Goal: Check status: Check status

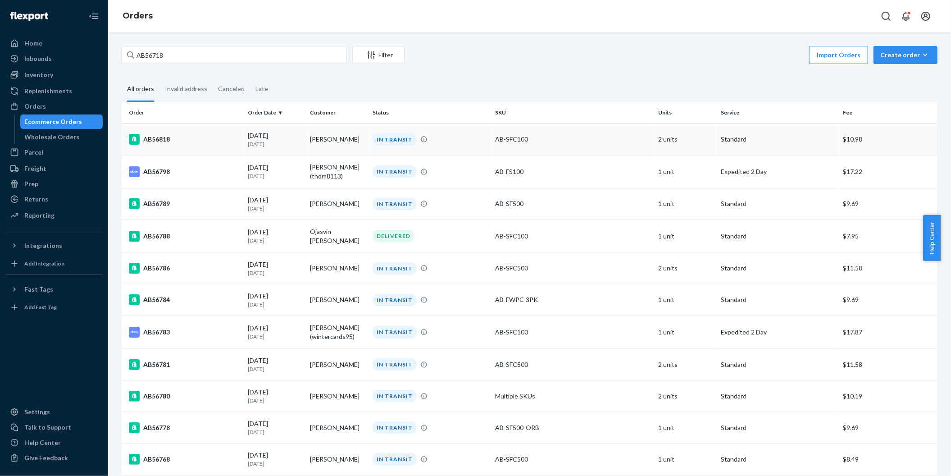
type input "AB56718"
click at [158, 138] on div "AB56818" at bounding box center [185, 139] width 112 height 11
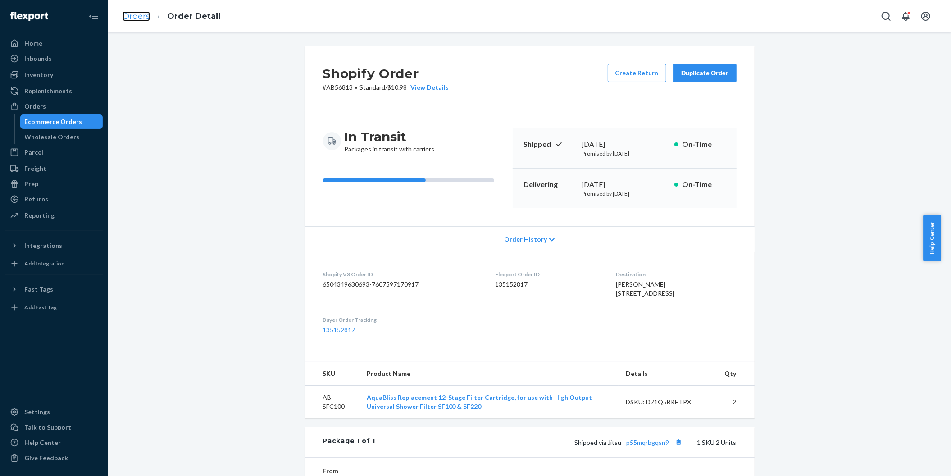
click at [129, 18] on link "Orders" at bounding box center [136, 16] width 27 height 10
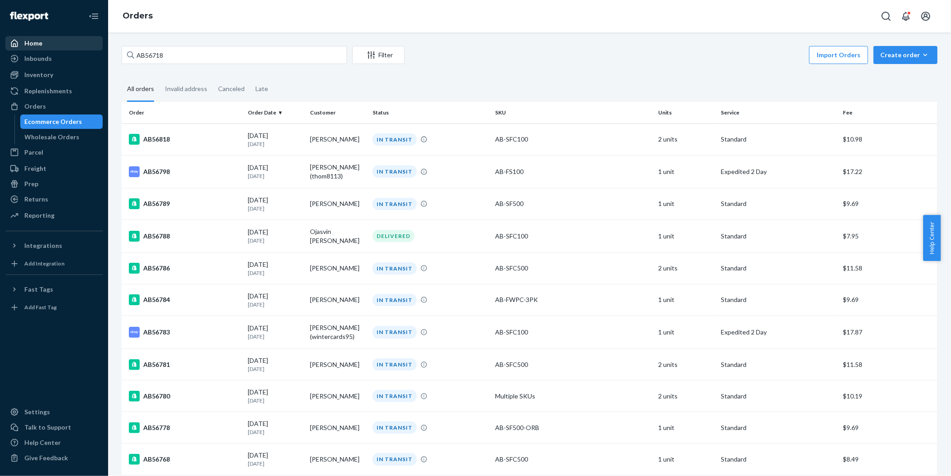
click at [38, 47] on div "Home" at bounding box center [33, 43] width 18 height 9
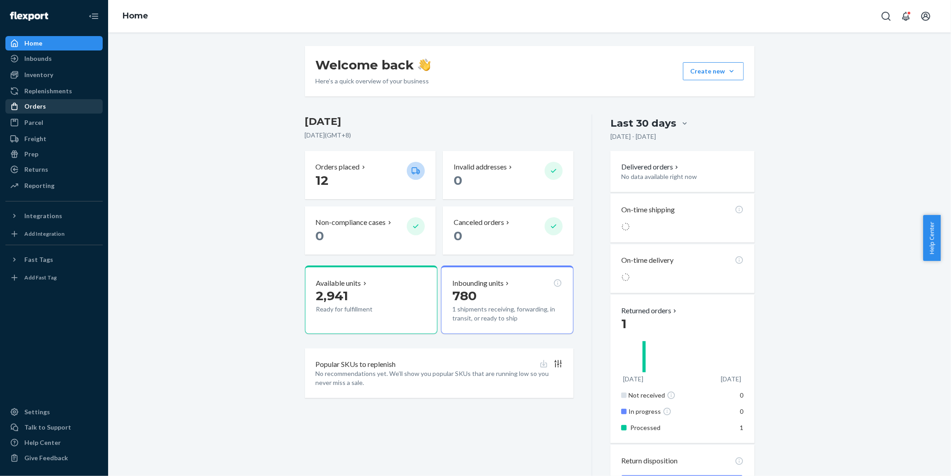
click at [45, 102] on div "Orders" at bounding box center [54, 106] width 96 height 13
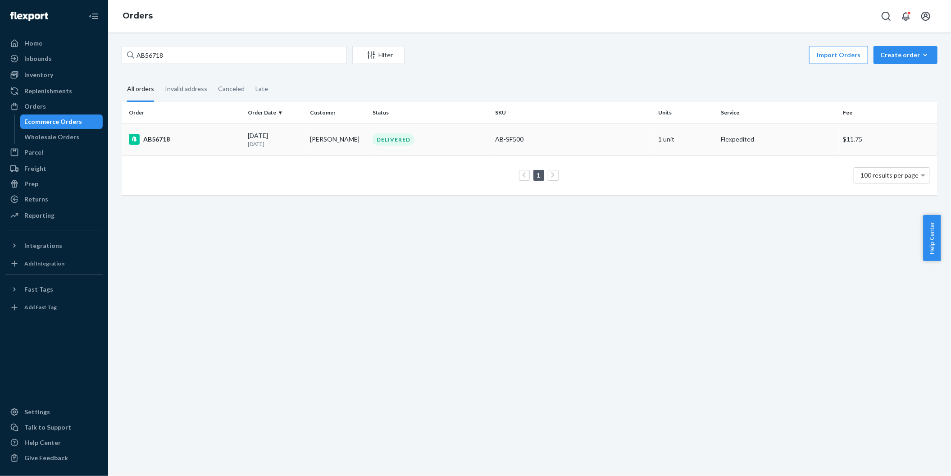
click at [160, 138] on div "AB56718" at bounding box center [185, 139] width 112 height 11
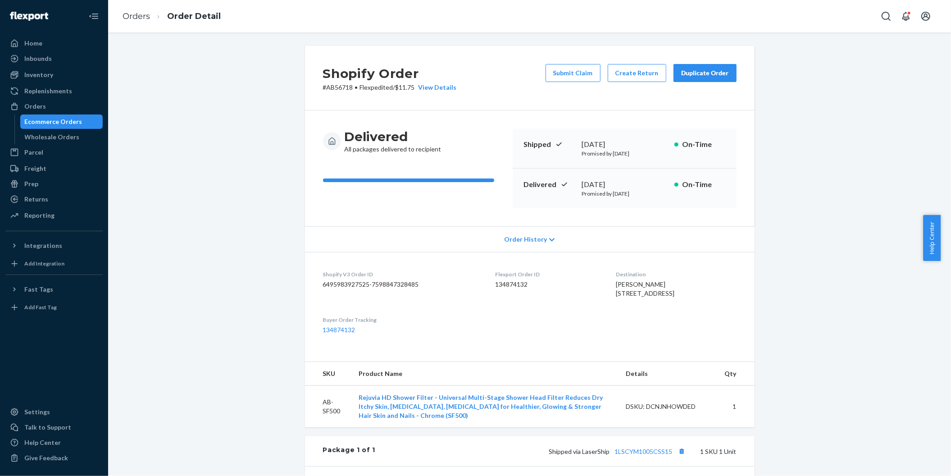
scroll to position [135, 0]
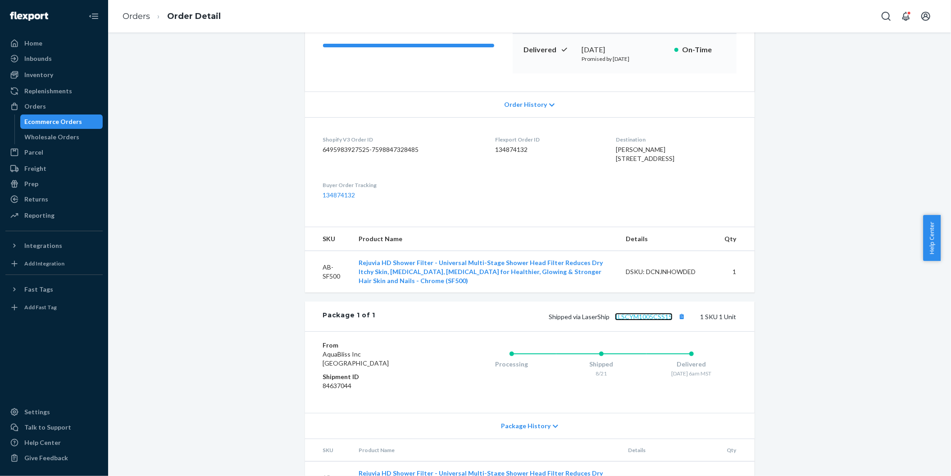
click at [631, 320] on link "1LSCYM1005CSS15" at bounding box center [644, 317] width 58 height 8
